Goal: Task Accomplishment & Management: Manage account settings

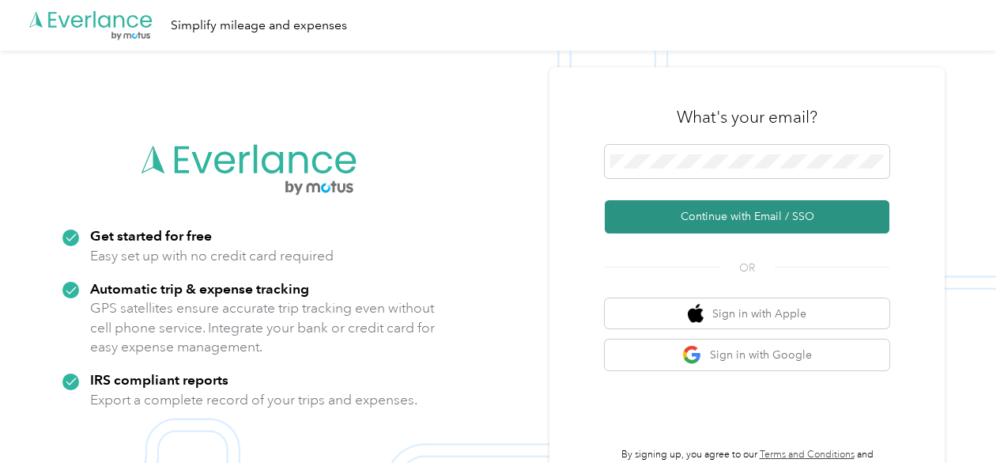
click at [746, 214] on button "Continue with Email / SSO" at bounding box center [747, 216] width 285 height 33
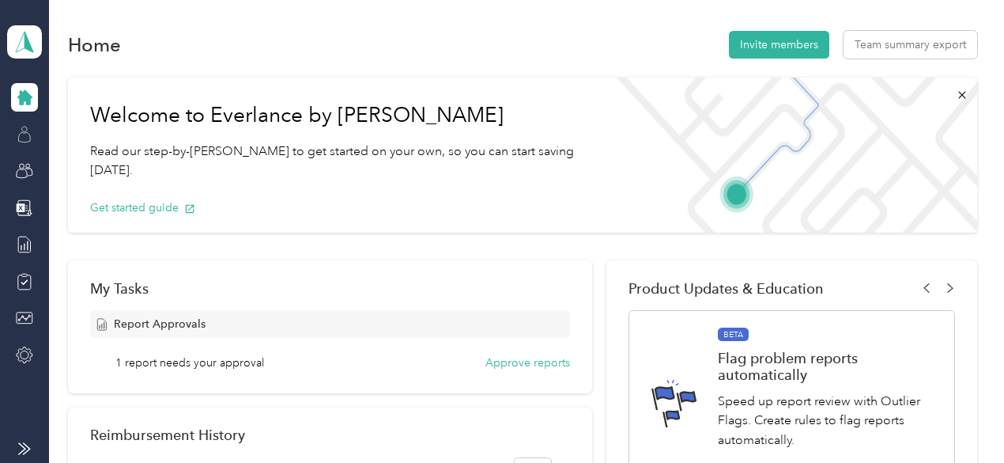
click at [28, 130] on icon at bounding box center [24, 134] width 17 height 17
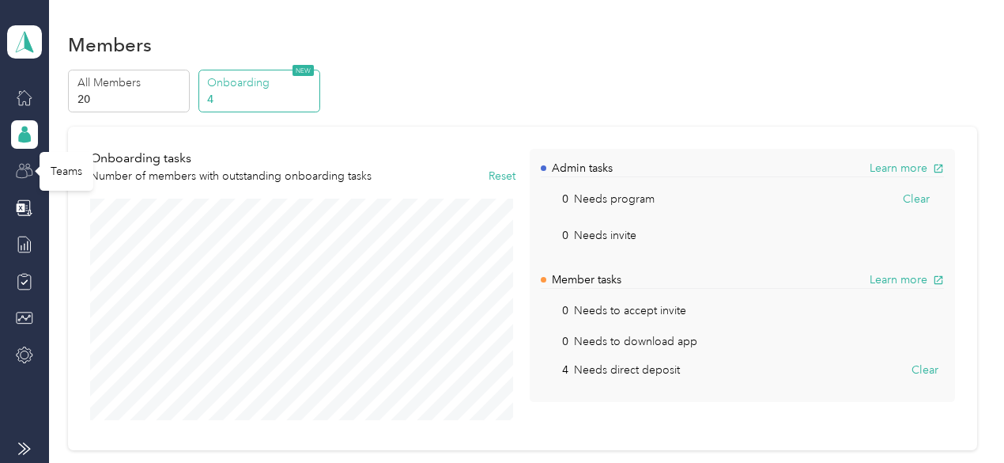
click at [25, 165] on icon at bounding box center [24, 170] width 17 height 17
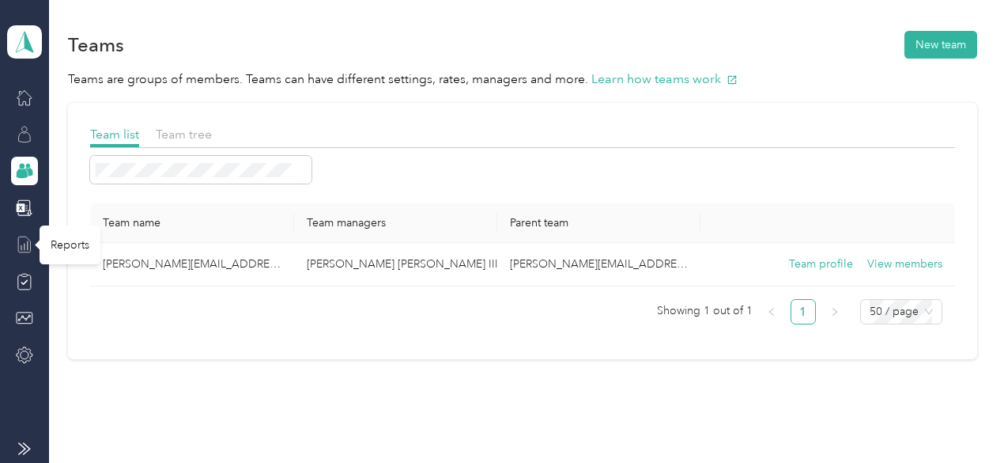
click at [28, 244] on icon at bounding box center [24, 244] width 17 height 17
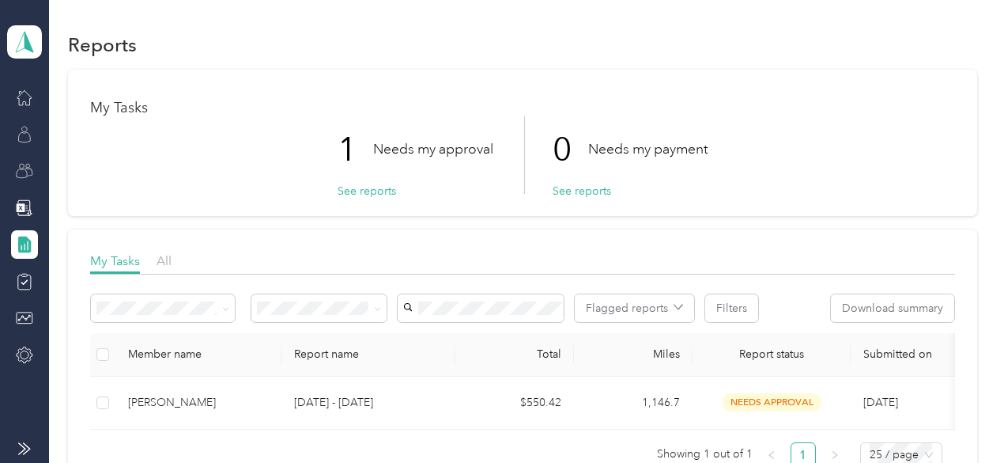
scroll to position [175, 0]
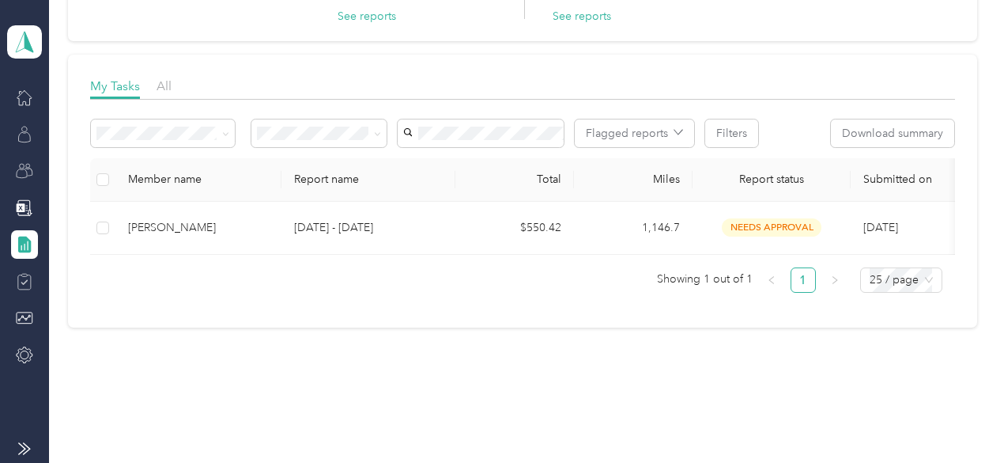
click at [32, 295] on div at bounding box center [24, 226] width 27 height 286
click at [24, 283] on icon at bounding box center [24, 281] width 7 height 5
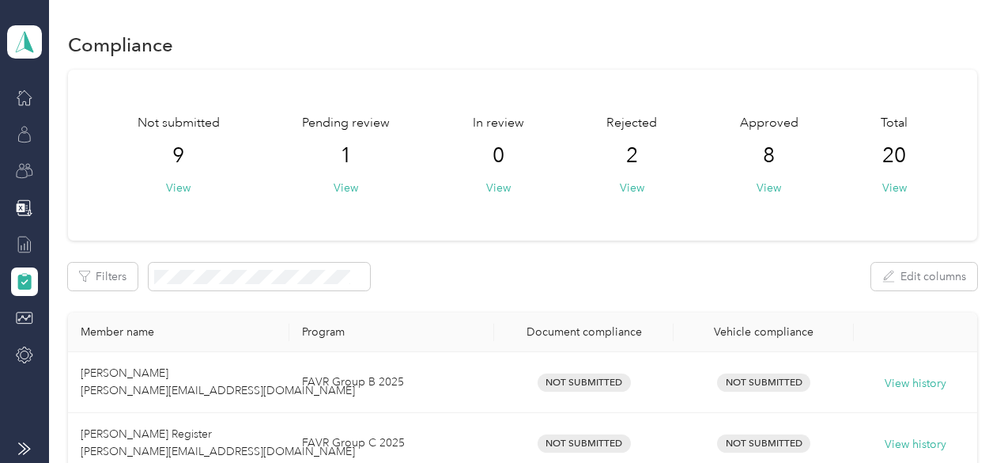
click at [675, 209] on div "Not submitted 9 View Pending review 1 View In review 0 View Rejected 2 View App…" at bounding box center [522, 155] width 909 height 171
